Goal: Information Seeking & Learning: Understand process/instructions

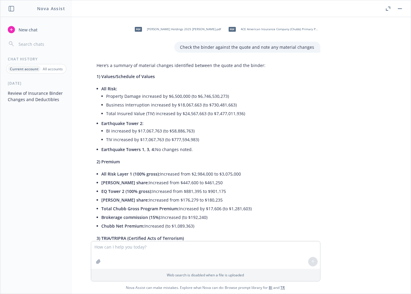
scroll to position [1580, 0]
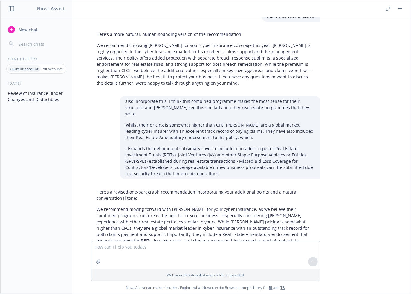
click at [365, 152] on div "pdf [PERSON_NAME] Holdings 2025 Chubb Binder.pdf pdf ACE American Insurance Com…" at bounding box center [205, 129] width 410 height 224
click at [38, 96] on button "Review of Insurance Binder Changes and Deductibles" at bounding box center [36, 96] width 62 height 16
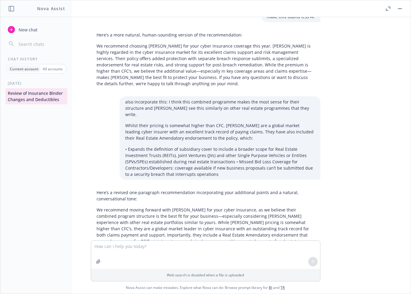
scroll to position [1580, 0]
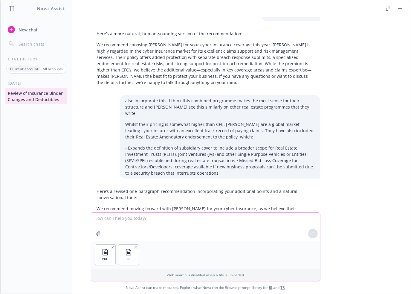
click at [137, 218] on textarea at bounding box center [205, 226] width 229 height 28
type textarea "Compare the binder to the quote and note any material changes"
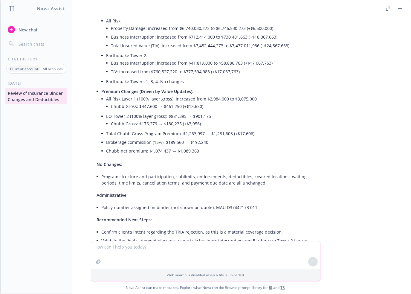
scroll to position [1946, 0]
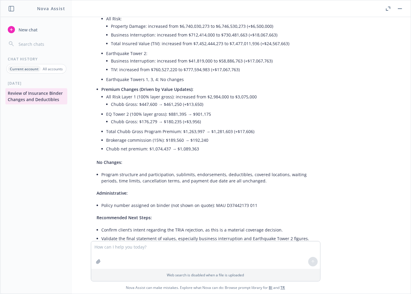
click at [348, 48] on div "pdf [PERSON_NAME] Holdings 2025 Chubb Binder.pdf pdf ACE American Insurance Com…" at bounding box center [205, 129] width 410 height 224
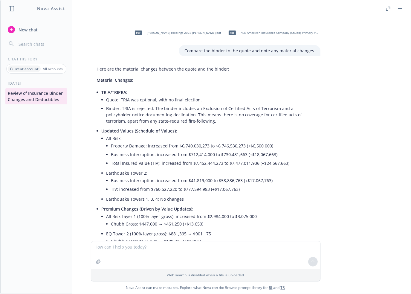
scroll to position [1856, 0]
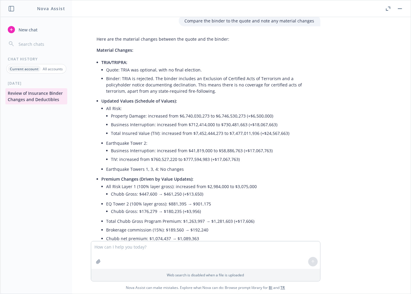
click at [354, 134] on div "pdf [PERSON_NAME] Holdings 2025 Chubb Binder.pdf pdf ACE American Insurance Com…" at bounding box center [205, 129] width 410 height 224
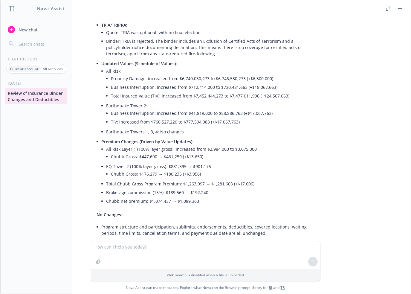
scroll to position [1886, 0]
